Goal: Navigation & Orientation: Find specific page/section

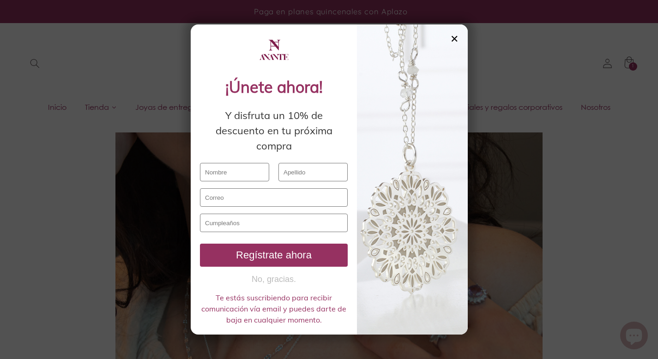
click at [454, 36] on div "✕" at bounding box center [454, 39] width 8 height 10
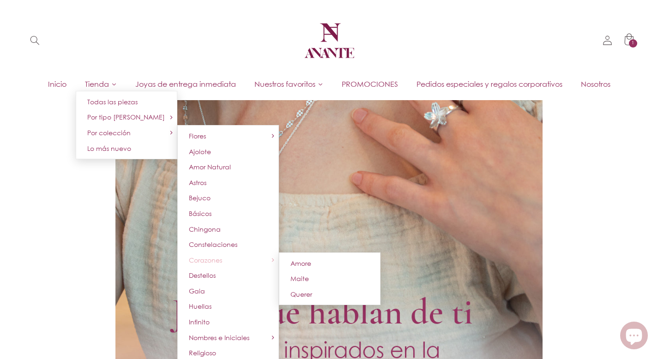
scroll to position [332, 0]
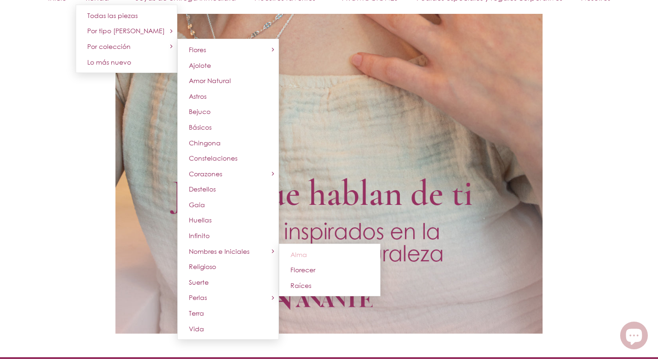
click at [298, 256] on span "Alma" at bounding box center [298, 255] width 17 height 8
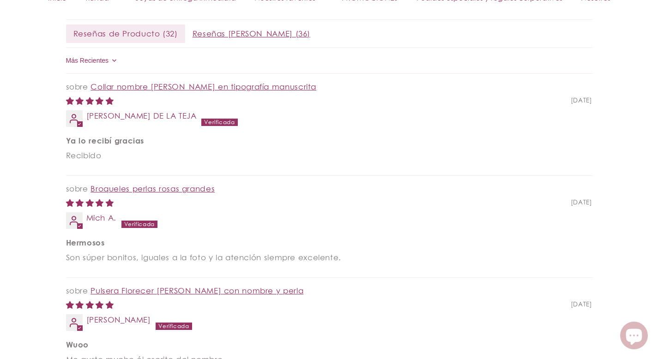
scroll to position [280, 0]
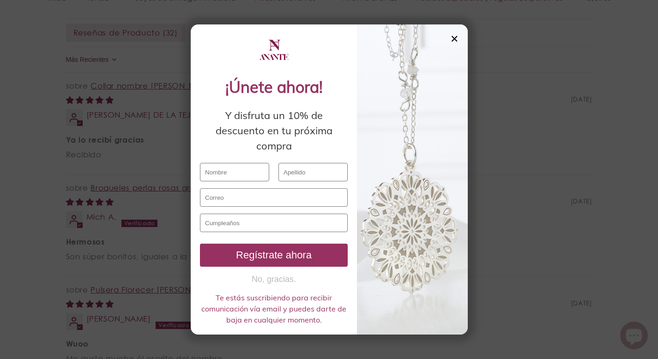
click at [448, 40] on div at bounding box center [412, 179] width 111 height 310
click at [455, 39] on div "✕" at bounding box center [454, 39] width 8 height 10
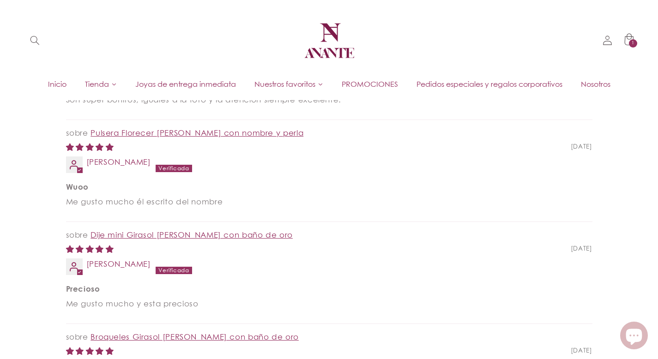
scroll to position [0, 0]
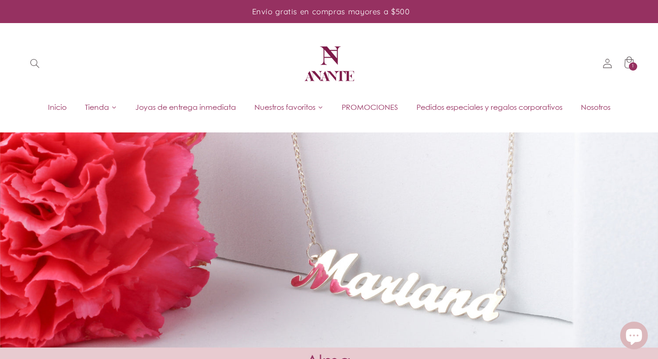
click at [64, 101] on link "Inicio" at bounding box center [57, 107] width 37 height 14
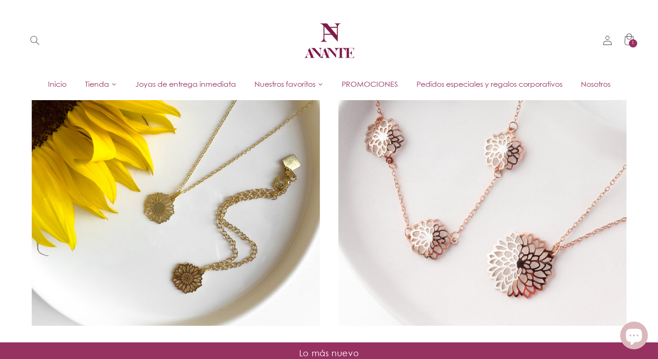
scroll to position [2003, 0]
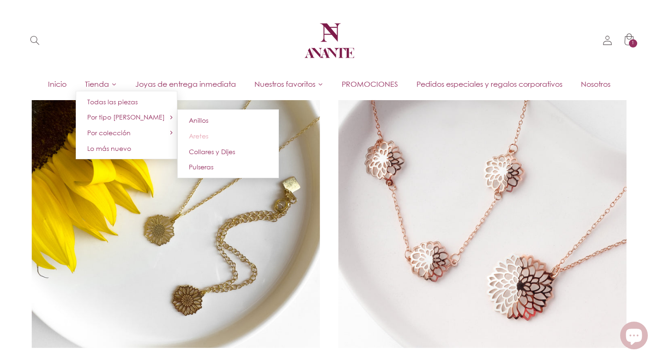
click at [197, 135] on span "Aretes" at bounding box center [198, 136] width 19 height 8
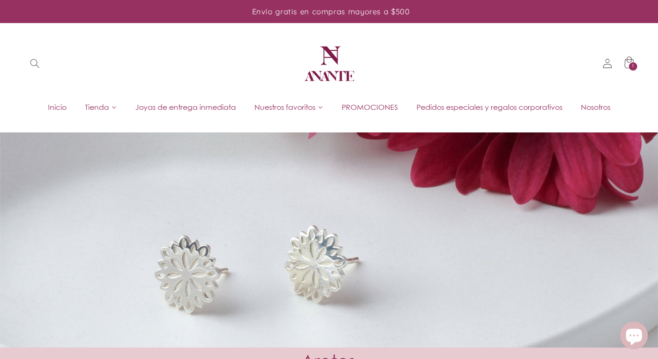
click at [342, 46] on img at bounding box center [328, 63] width 55 height 55
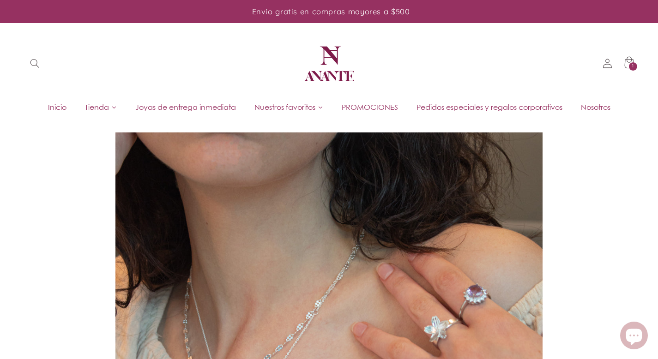
click at [322, 63] on img at bounding box center [328, 63] width 55 height 55
click at [57, 103] on span "Inicio" at bounding box center [57, 107] width 18 height 10
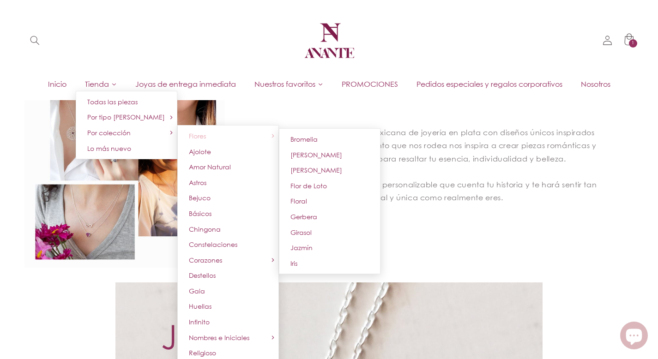
scroll to position [1336, 0]
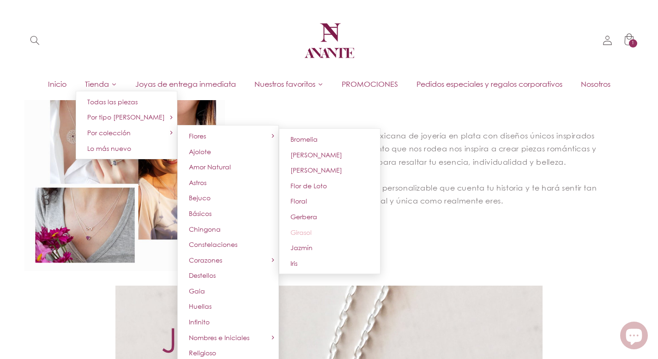
click at [308, 229] on link "Girasol" at bounding box center [330, 233] width 102 height 16
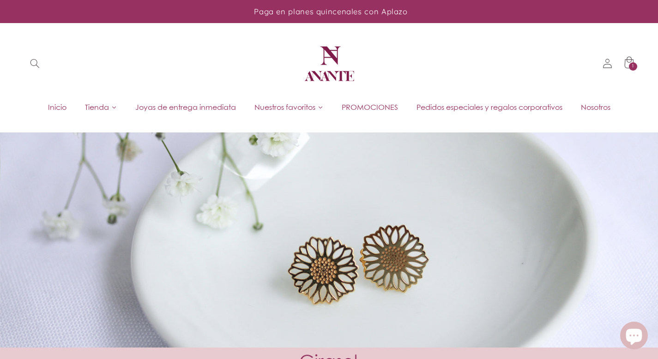
click at [345, 68] on img at bounding box center [328, 63] width 55 height 55
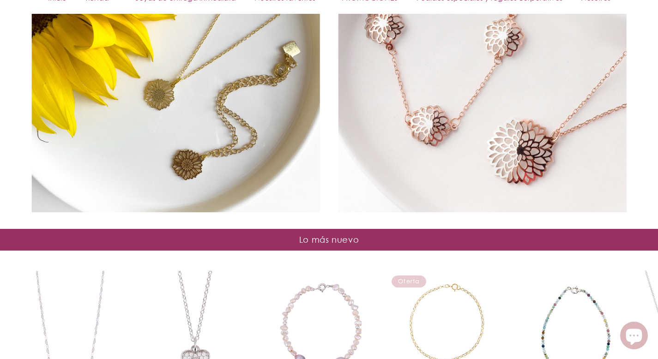
scroll to position [2325, 0]
